Goal: Task Accomplishment & Management: Use online tool/utility

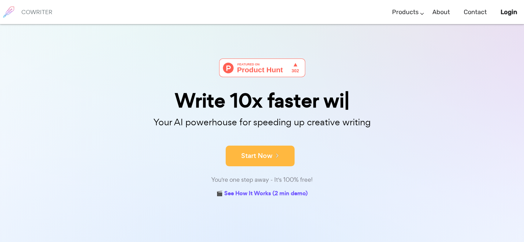
click at [274, 158] on icon at bounding box center [275, 156] width 6 height 8
